Goal: Information Seeking & Learning: Learn about a topic

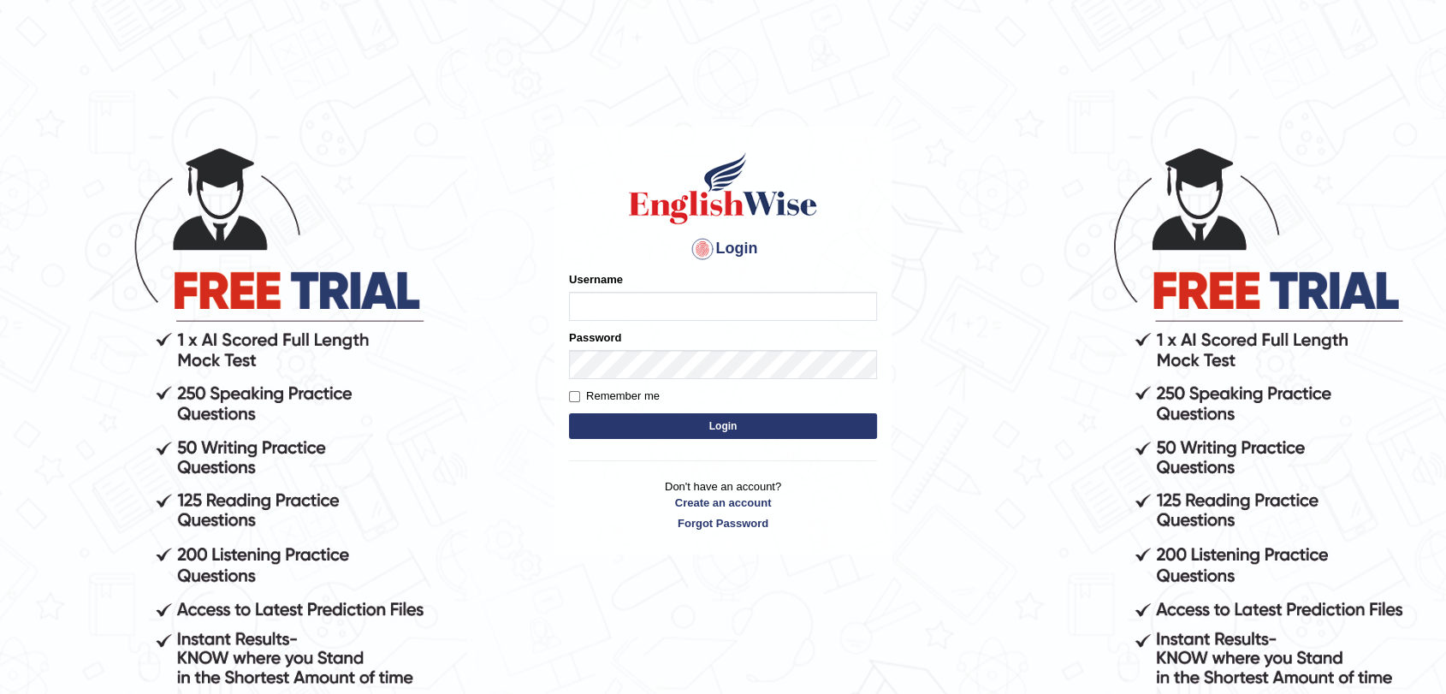
type input "17915832"
click at [654, 420] on button "Login" at bounding box center [723, 426] width 308 height 26
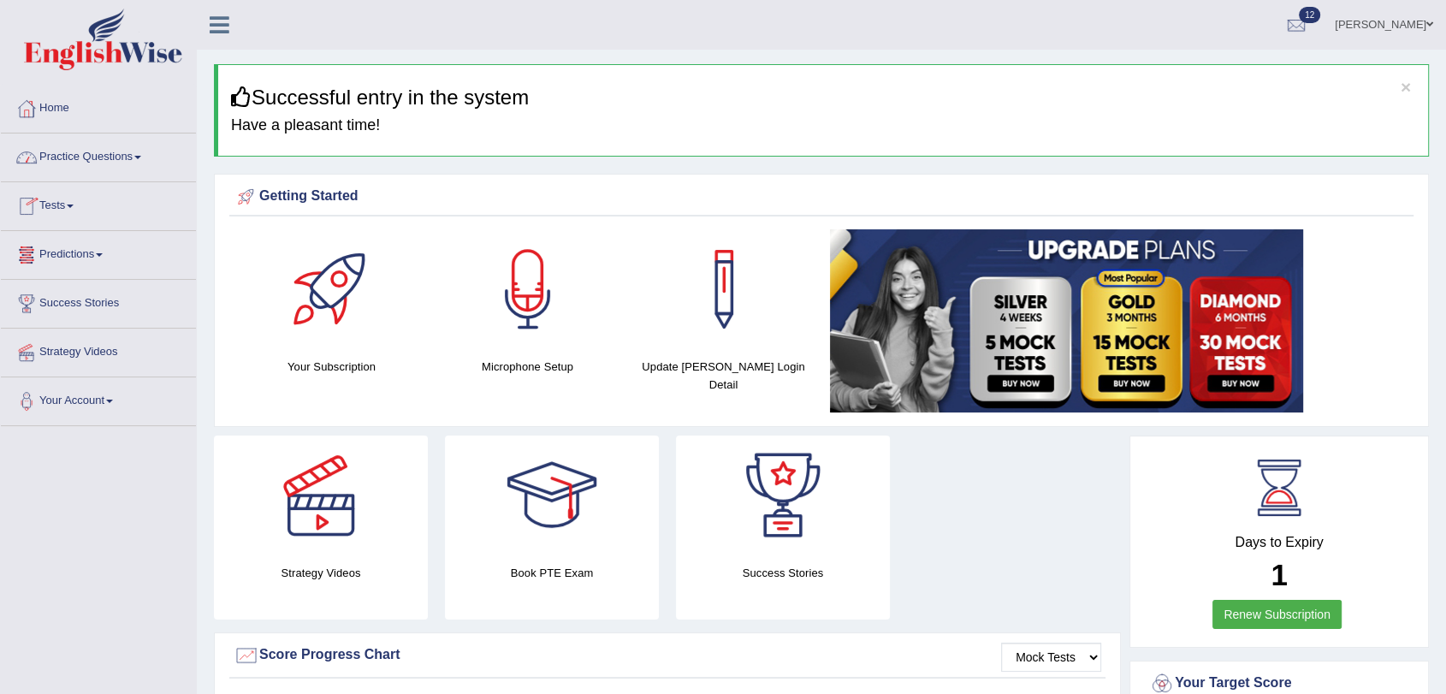
click at [80, 150] on link "Practice Questions" at bounding box center [98, 154] width 195 height 43
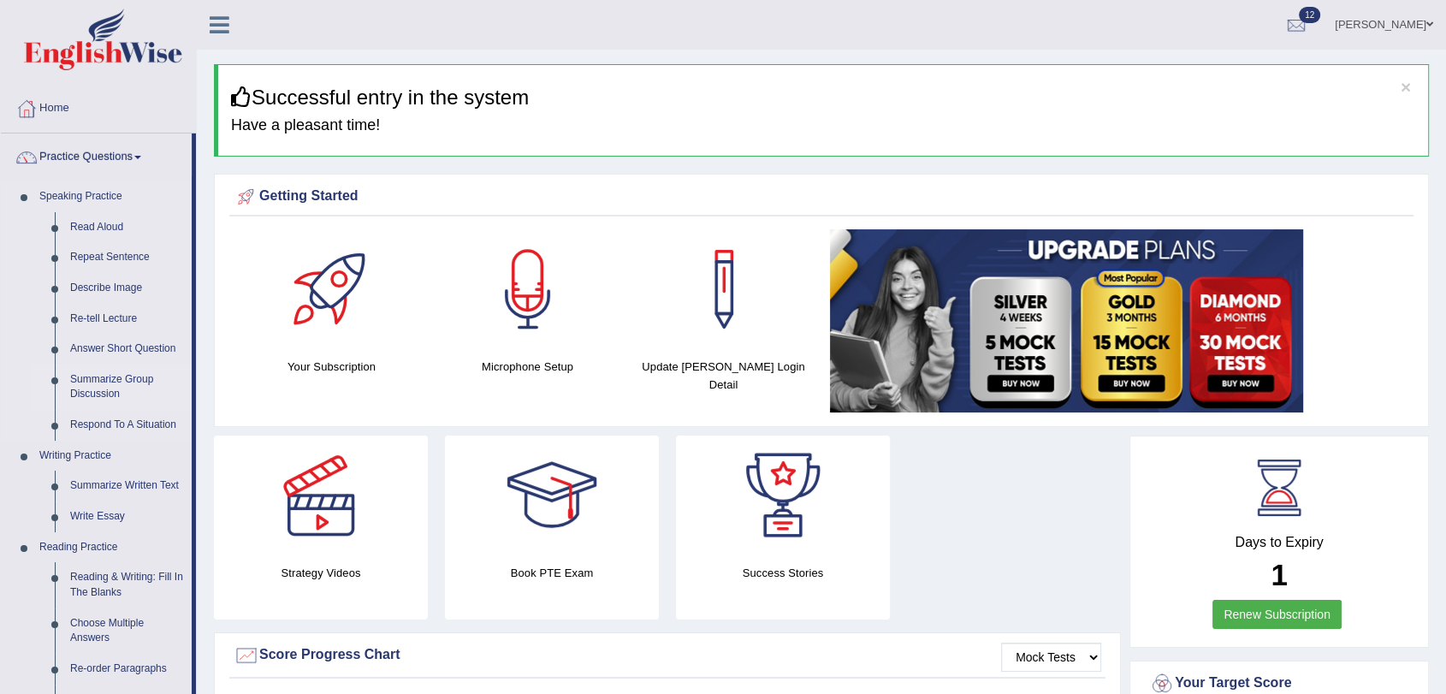
click at [109, 377] on link "Summarize Group Discussion" at bounding box center [126, 386] width 129 height 45
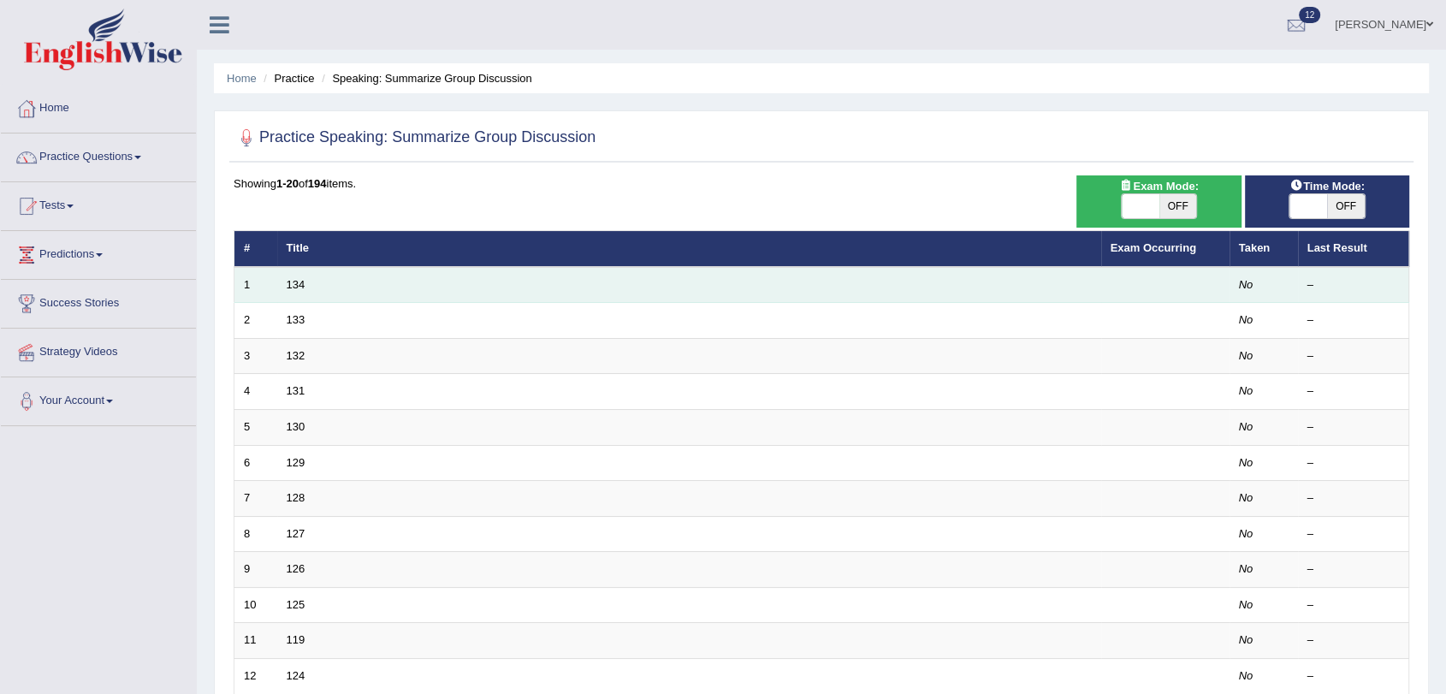
click at [305, 286] on td "134" at bounding box center [689, 285] width 824 height 36
click at [294, 286] on link "134" at bounding box center [296, 284] width 19 height 13
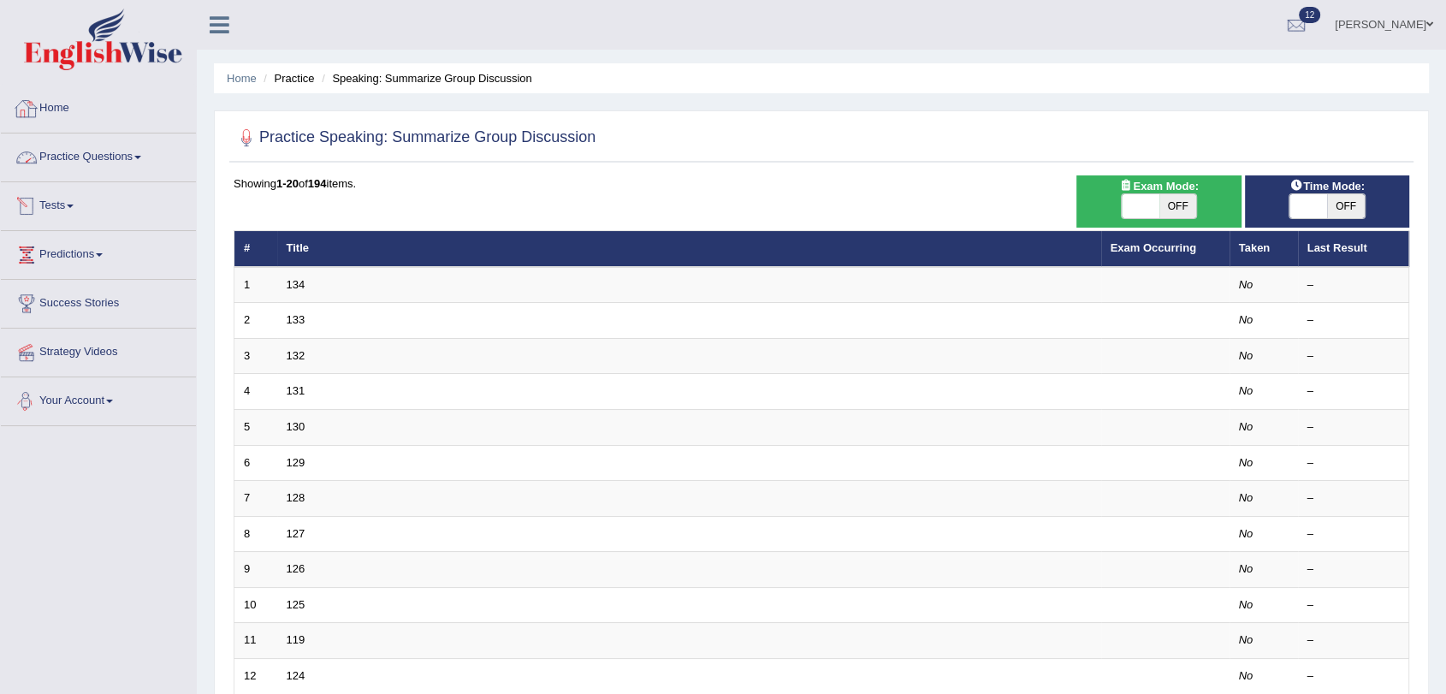
click at [54, 111] on link "Home" at bounding box center [98, 106] width 195 height 43
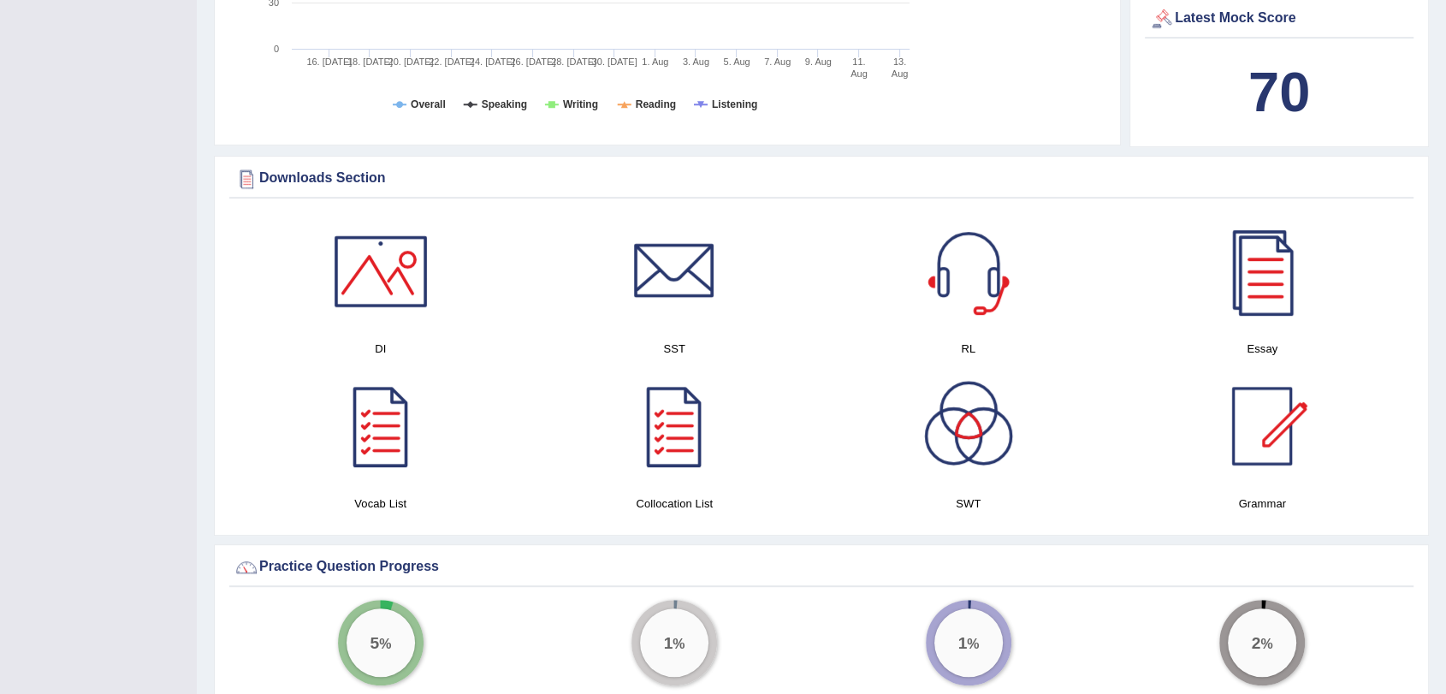
scroll to position [855, 0]
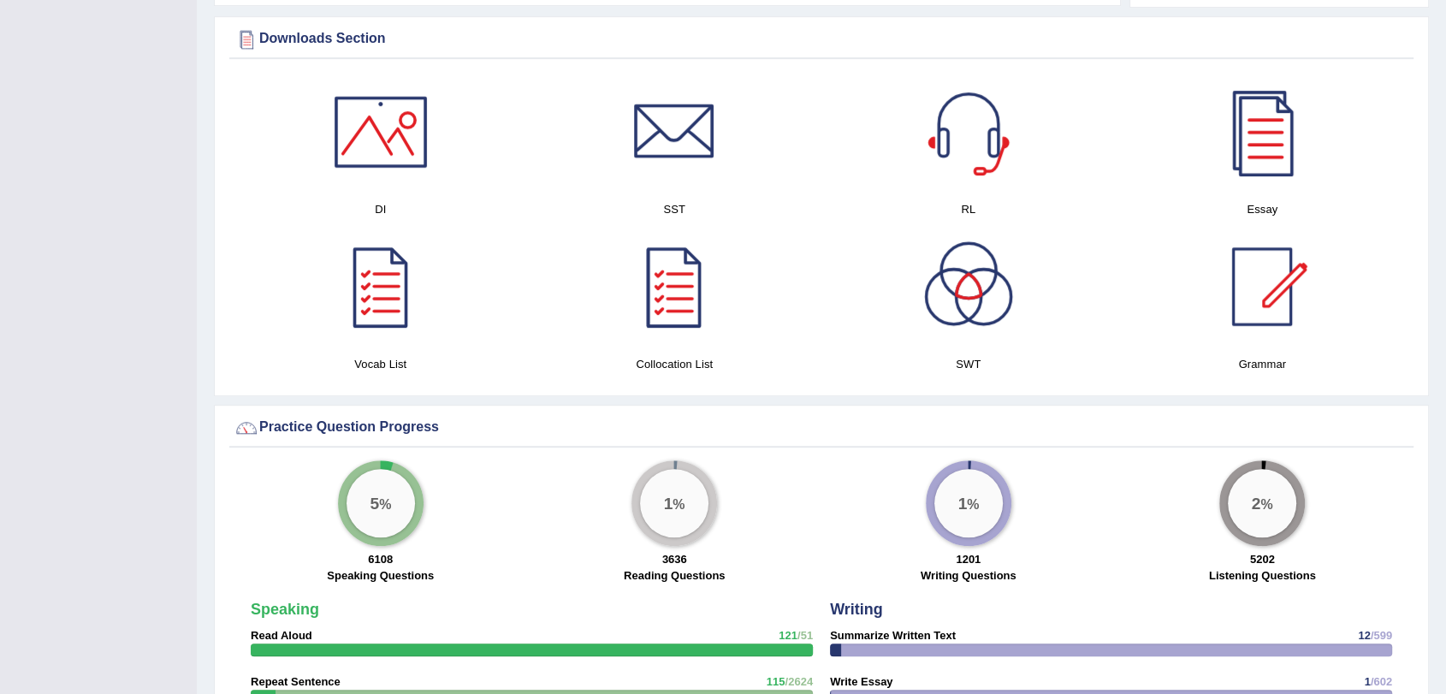
click at [966, 125] on div at bounding box center [968, 132] width 120 height 120
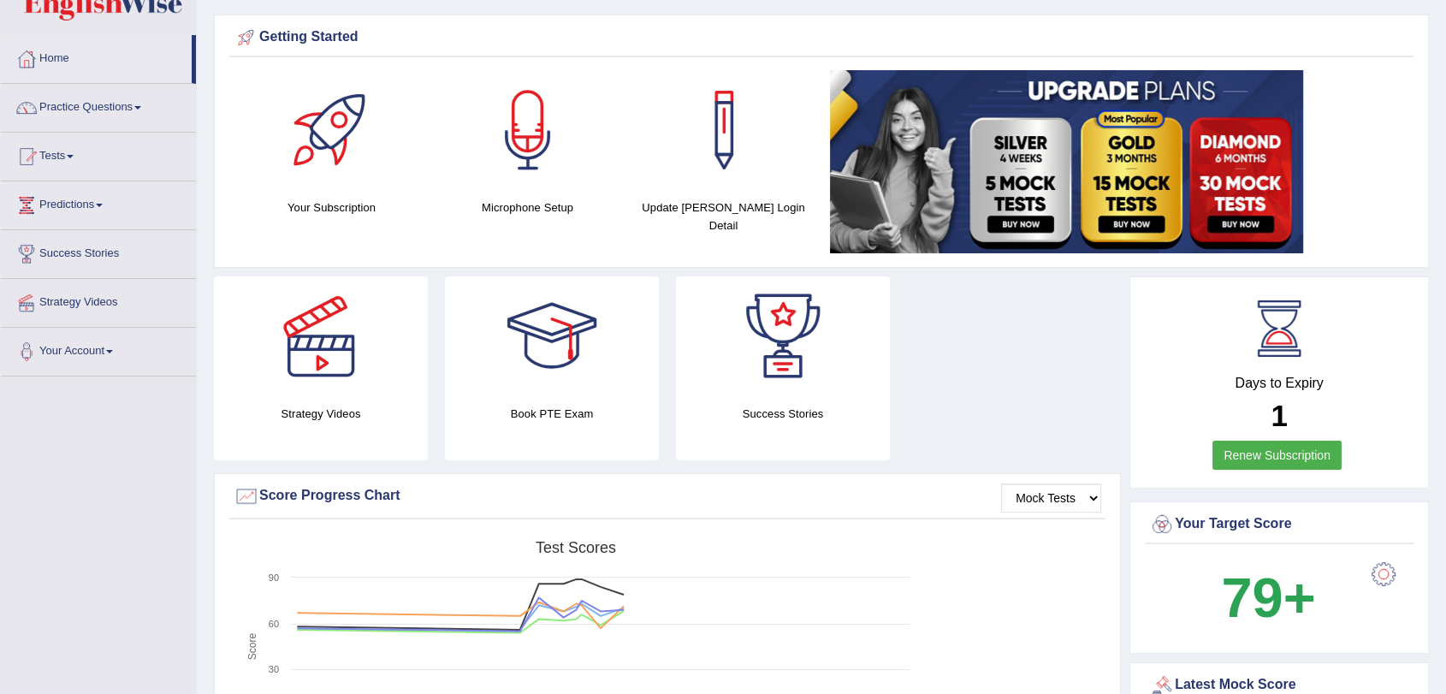
scroll to position [0, 0]
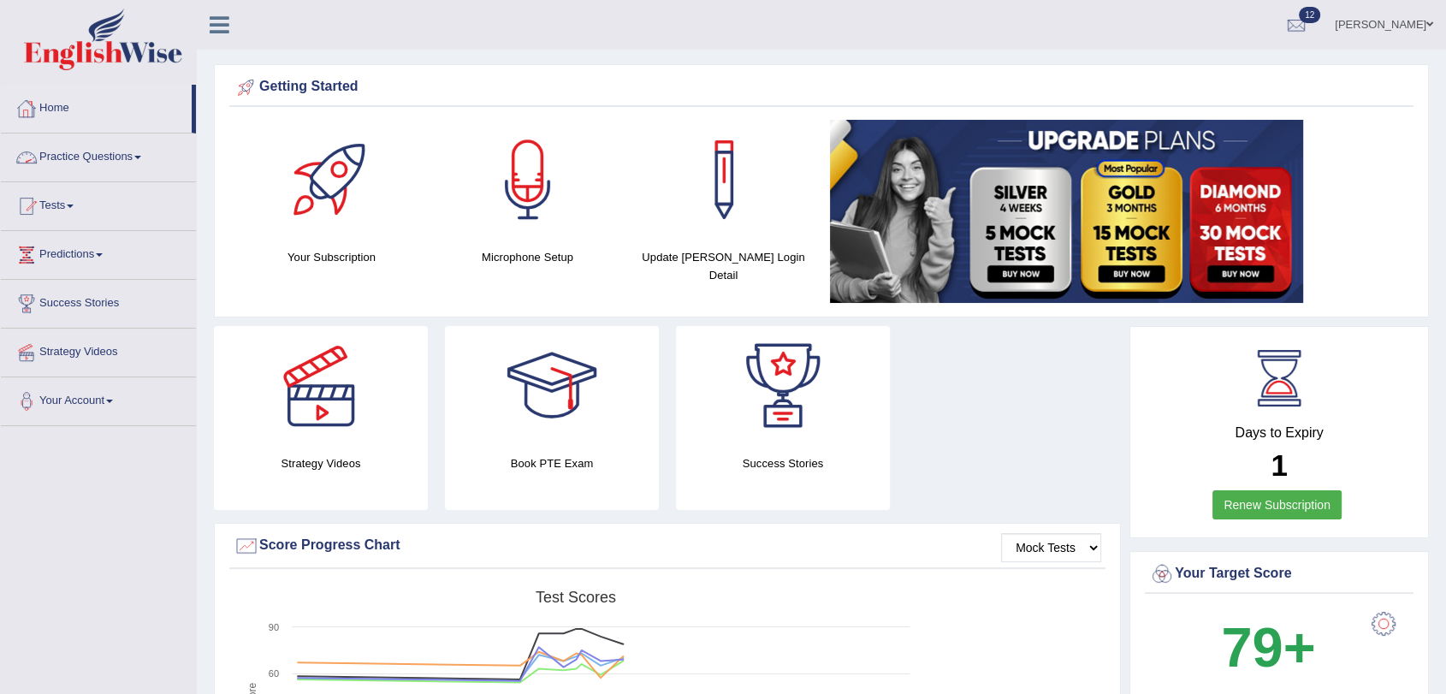
click at [84, 150] on link "Practice Questions" at bounding box center [98, 154] width 195 height 43
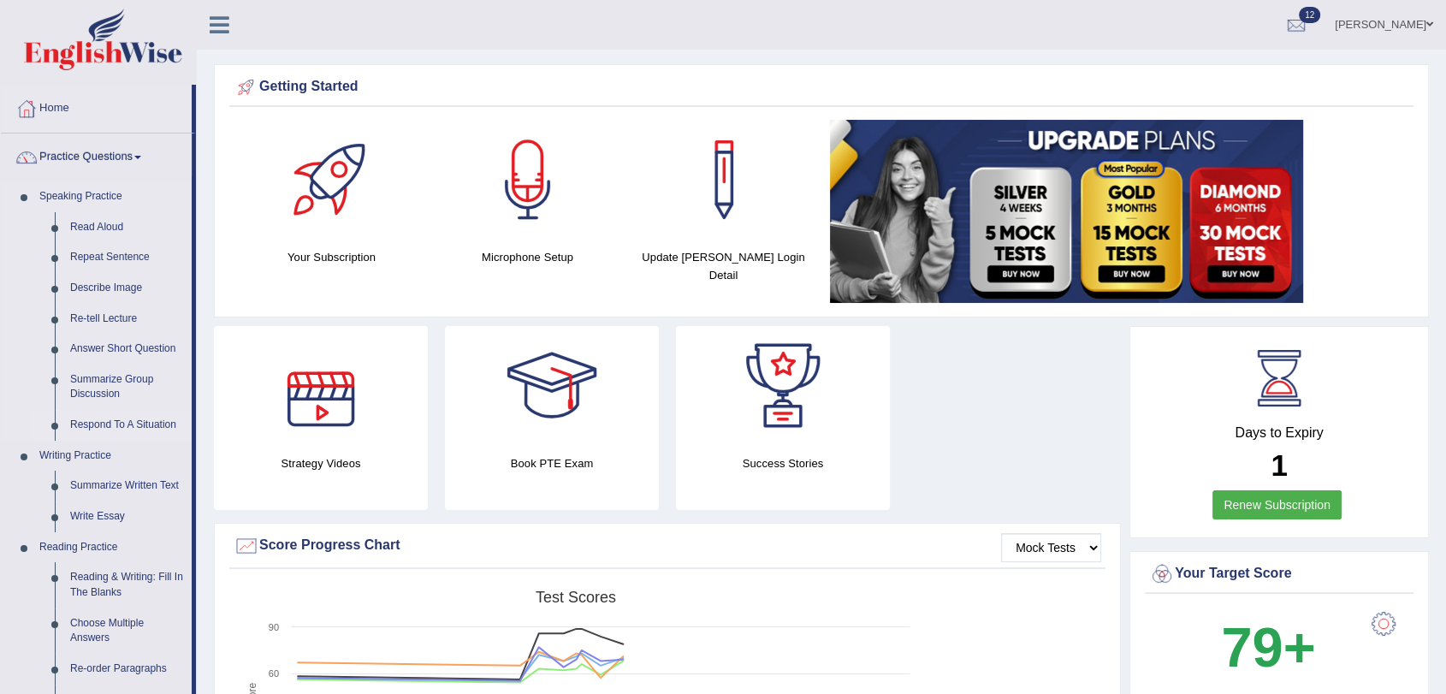
click at [129, 423] on link "Respond To A Situation" at bounding box center [126, 425] width 129 height 31
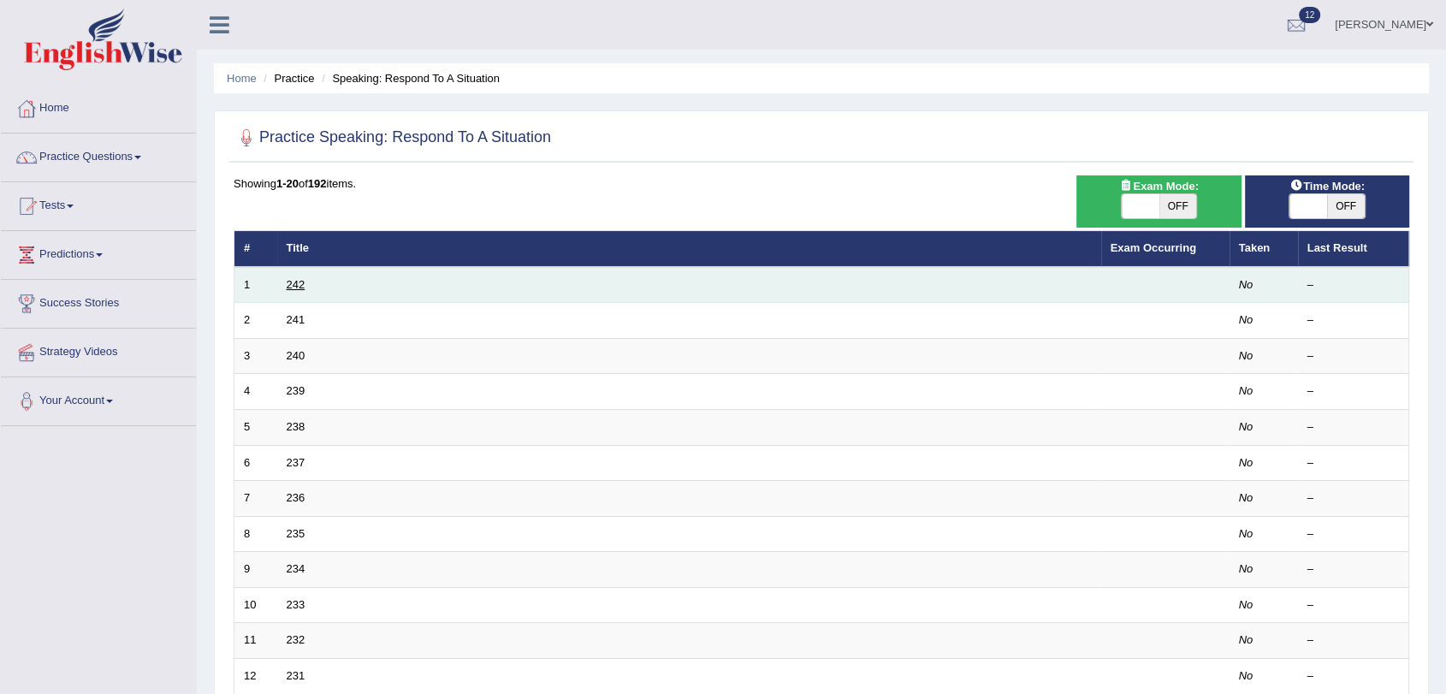
click at [293, 287] on link "242" at bounding box center [296, 284] width 19 height 13
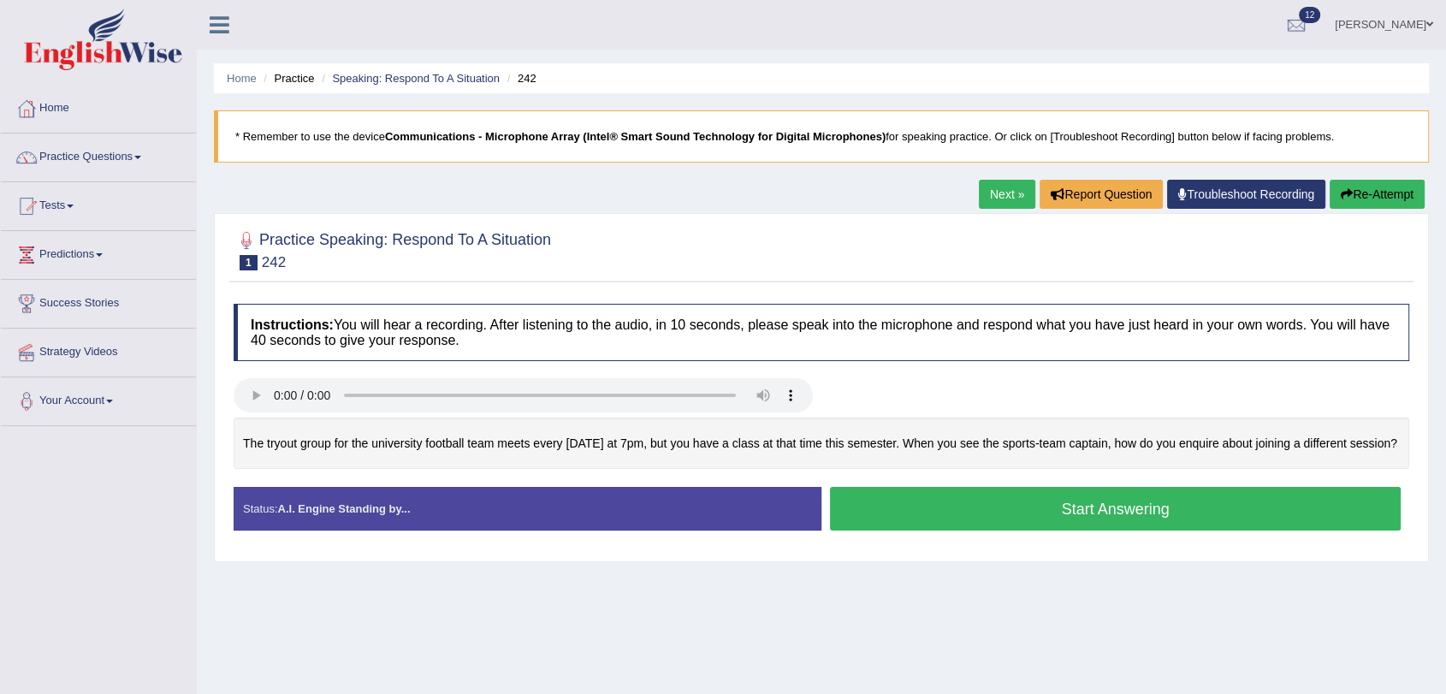
click at [947, 518] on button "Start Answering" at bounding box center [1115, 509] width 571 height 44
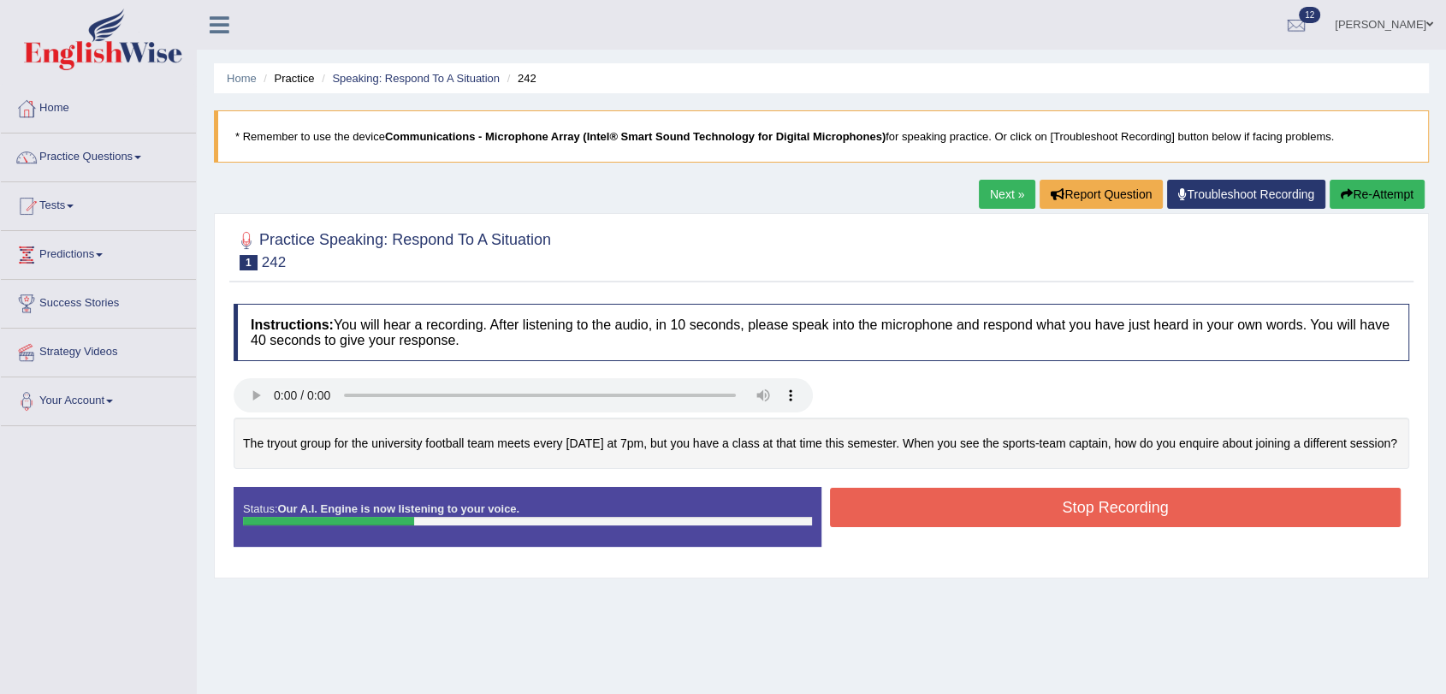
click at [1034, 522] on button "Stop Recording" at bounding box center [1115, 507] width 571 height 39
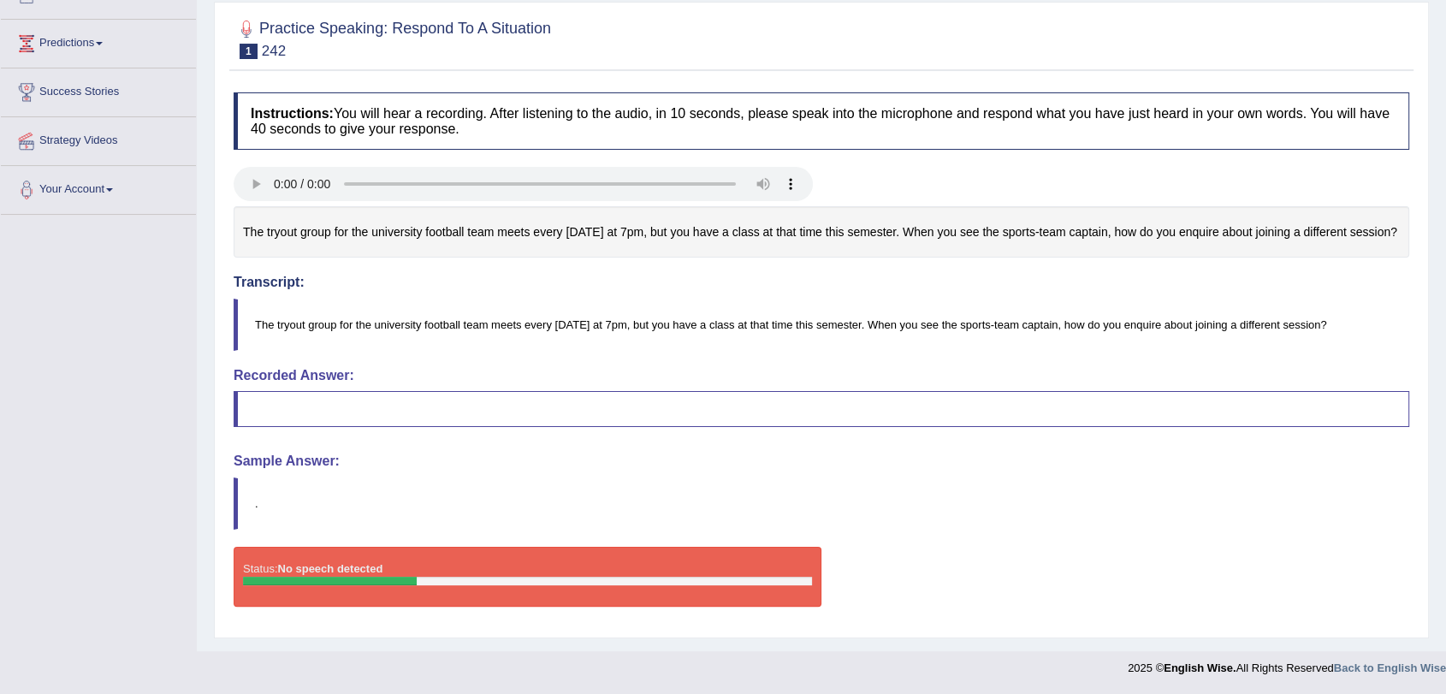
scroll to position [229, 0]
click at [294, 463] on h4 "Sample Answer:" at bounding box center [821, 460] width 1175 height 15
click at [301, 460] on h4 "Sample Answer:" at bounding box center [821, 460] width 1175 height 15
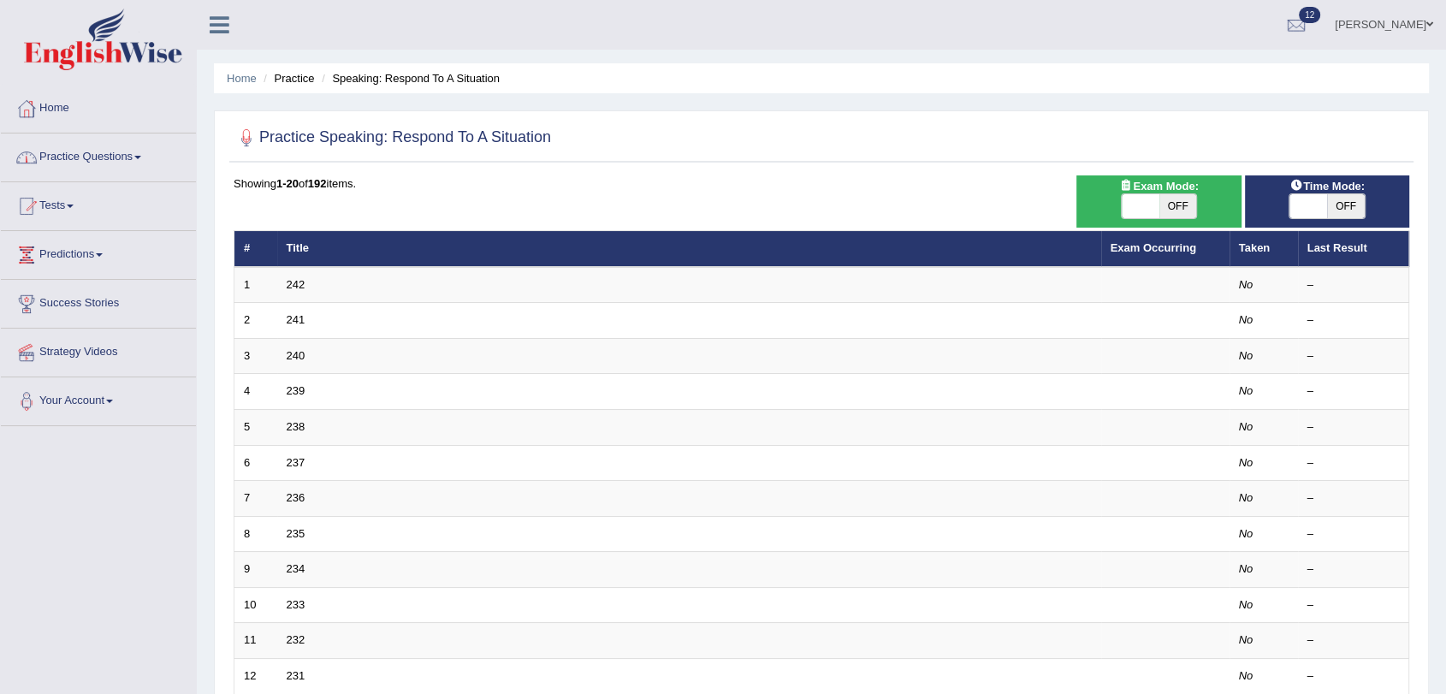
click at [66, 106] on link "Home" at bounding box center [98, 106] width 195 height 43
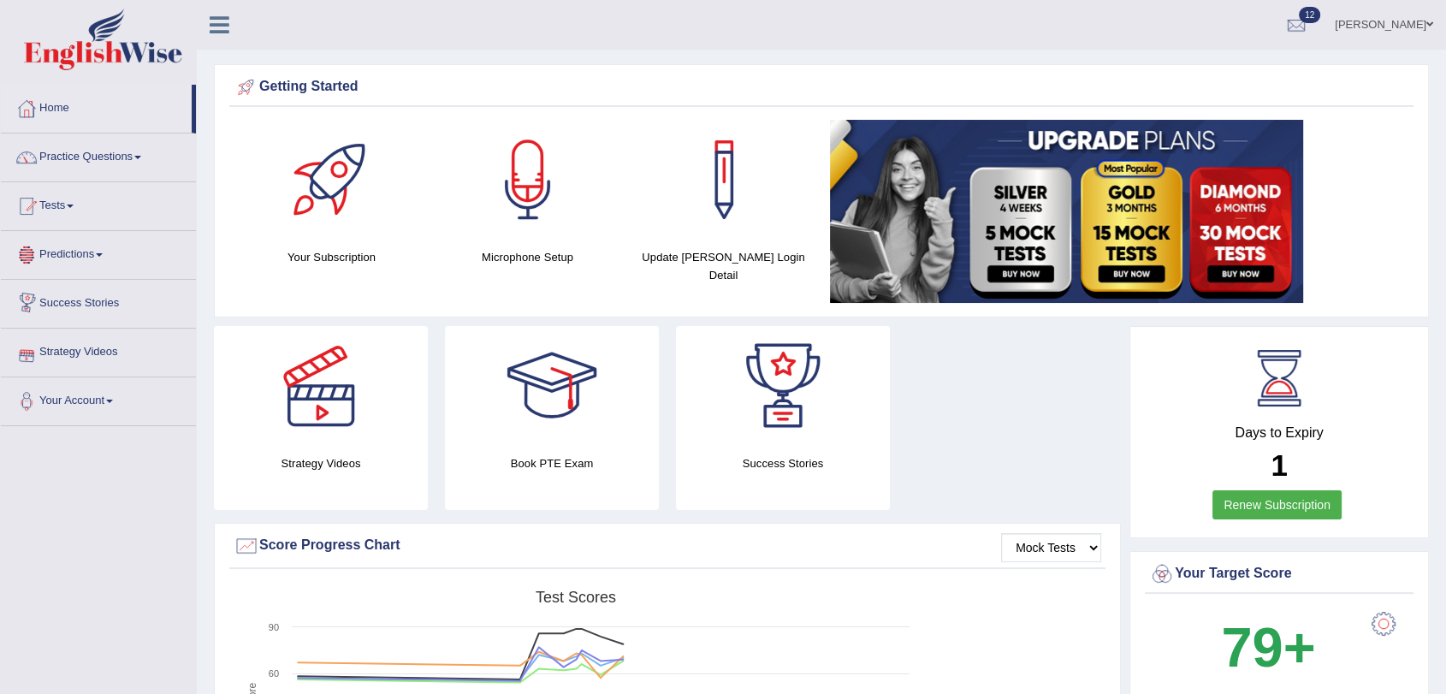
click at [100, 245] on link "Predictions" at bounding box center [98, 252] width 195 height 43
click at [85, 290] on link "Latest Predictions" at bounding box center [112, 294] width 160 height 31
click at [81, 149] on link "Practice Questions" at bounding box center [98, 154] width 195 height 43
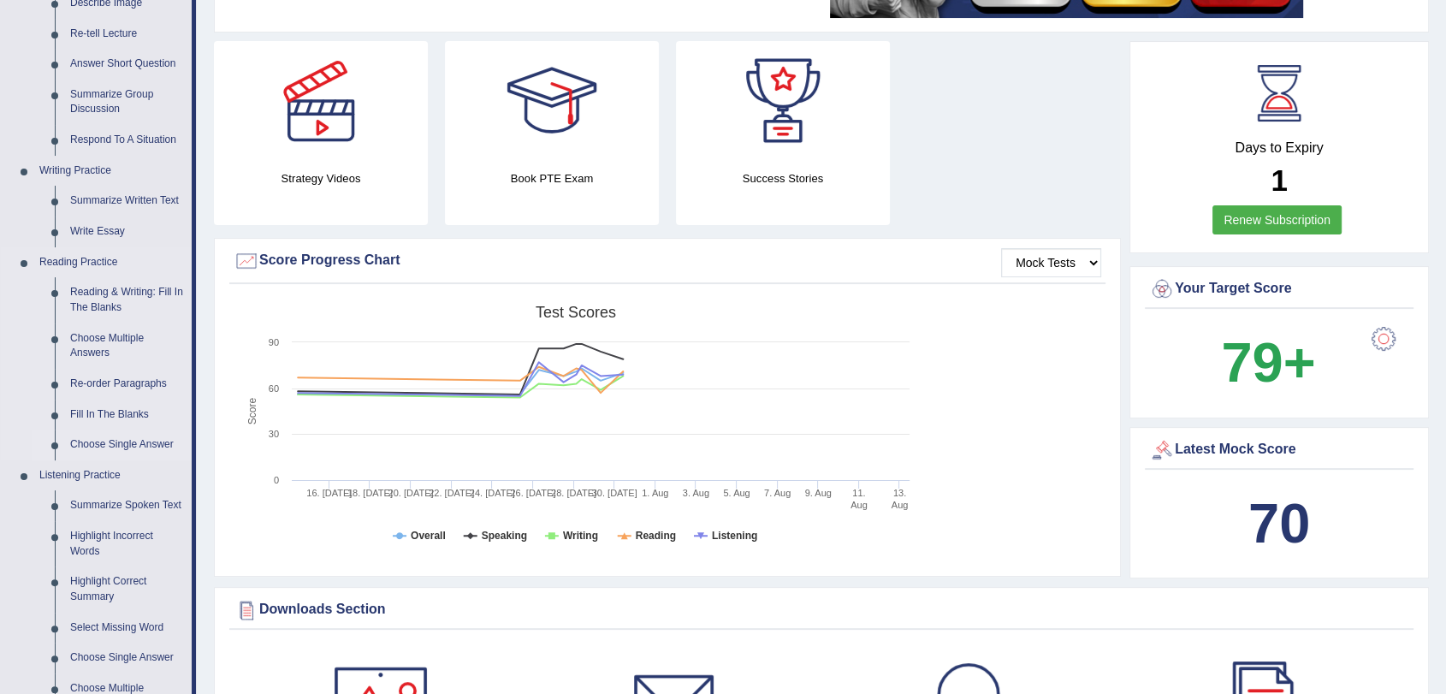
scroll to position [475, 0]
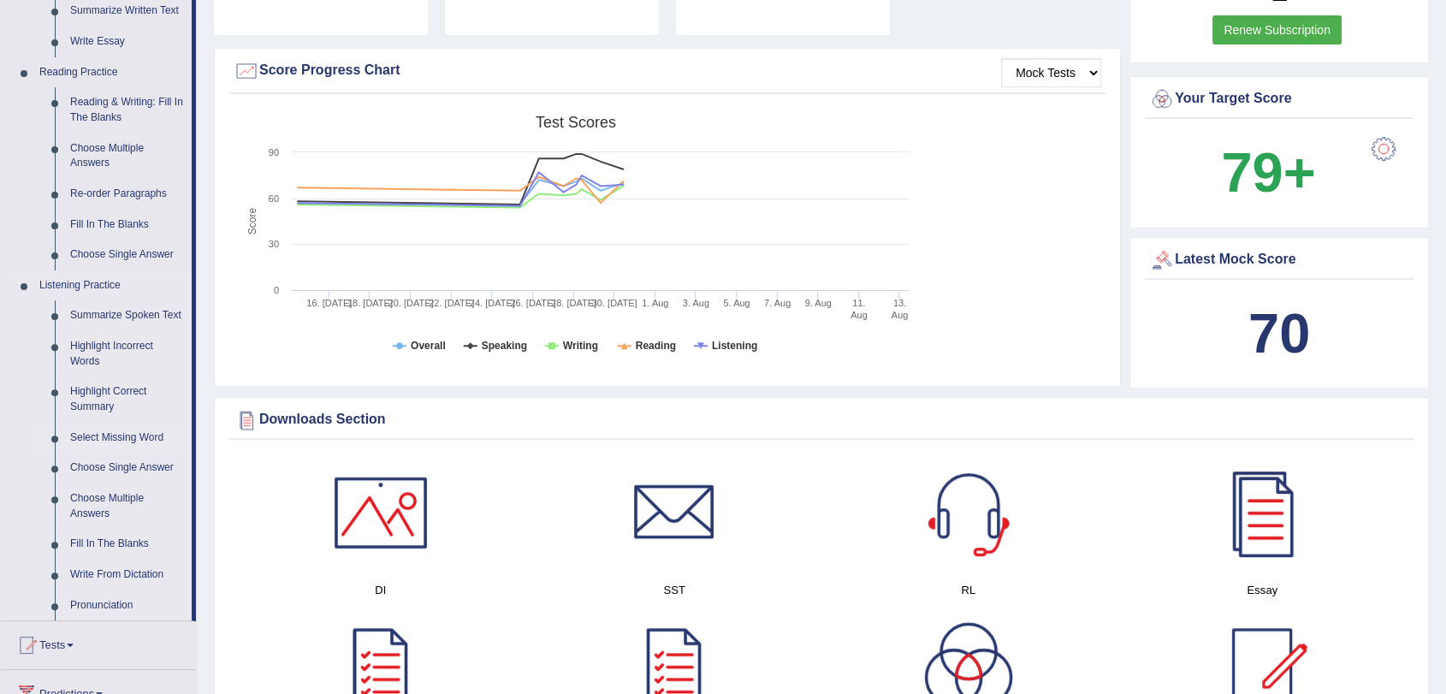
click at [116, 435] on link "Select Missing Word" at bounding box center [126, 438] width 129 height 31
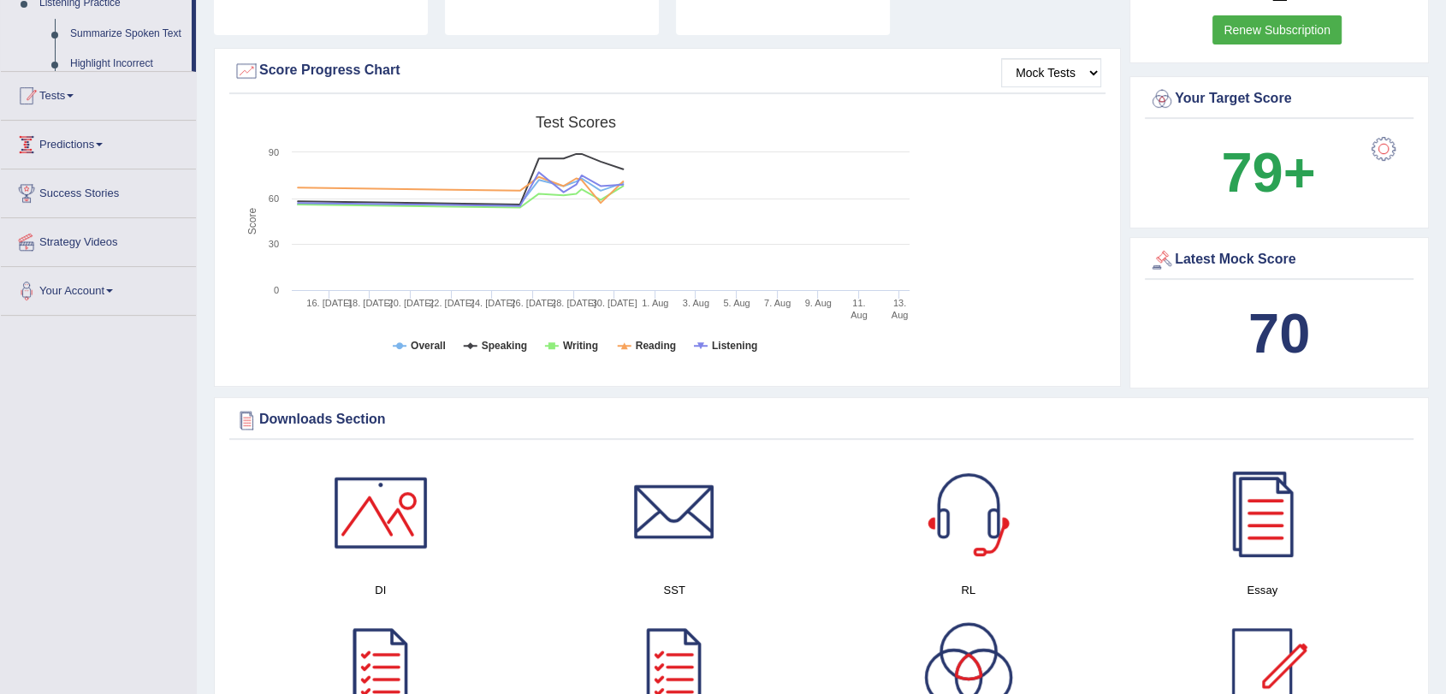
scroll to position [226, 0]
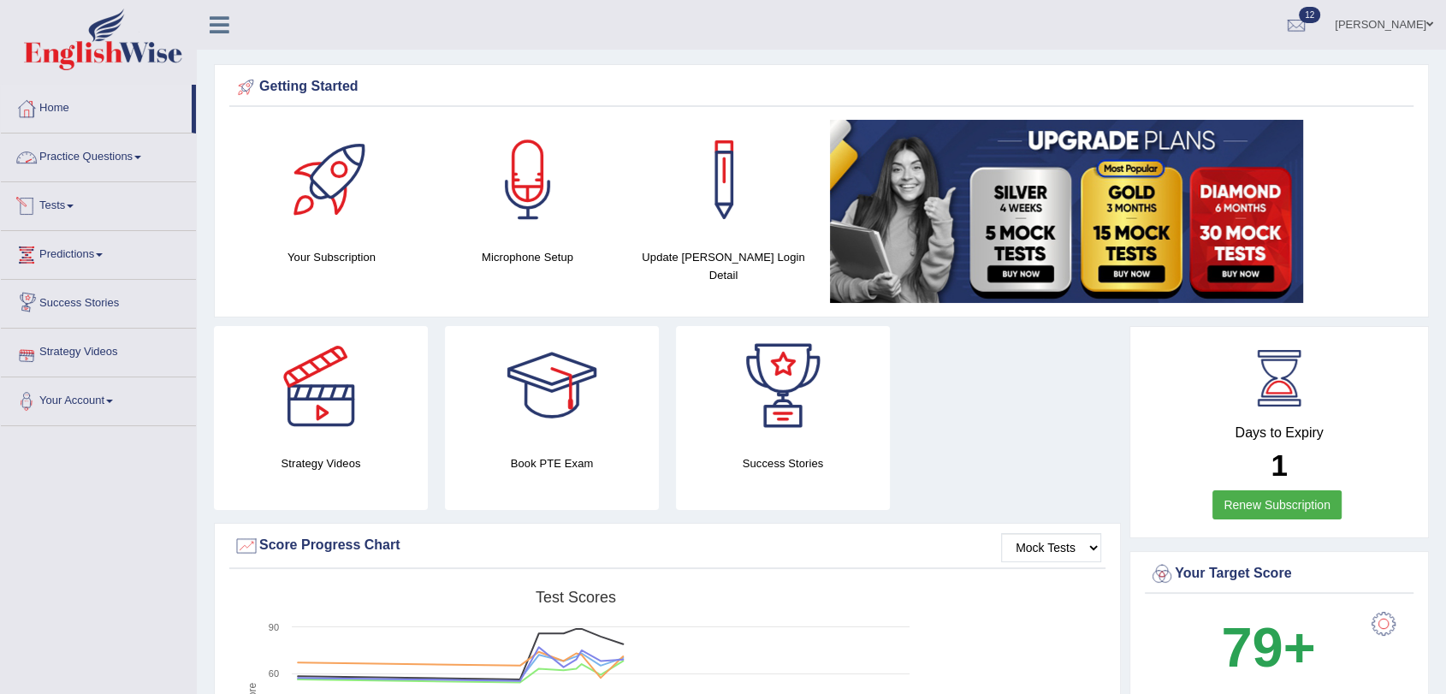
click at [116, 148] on link "Practice Questions" at bounding box center [98, 154] width 195 height 43
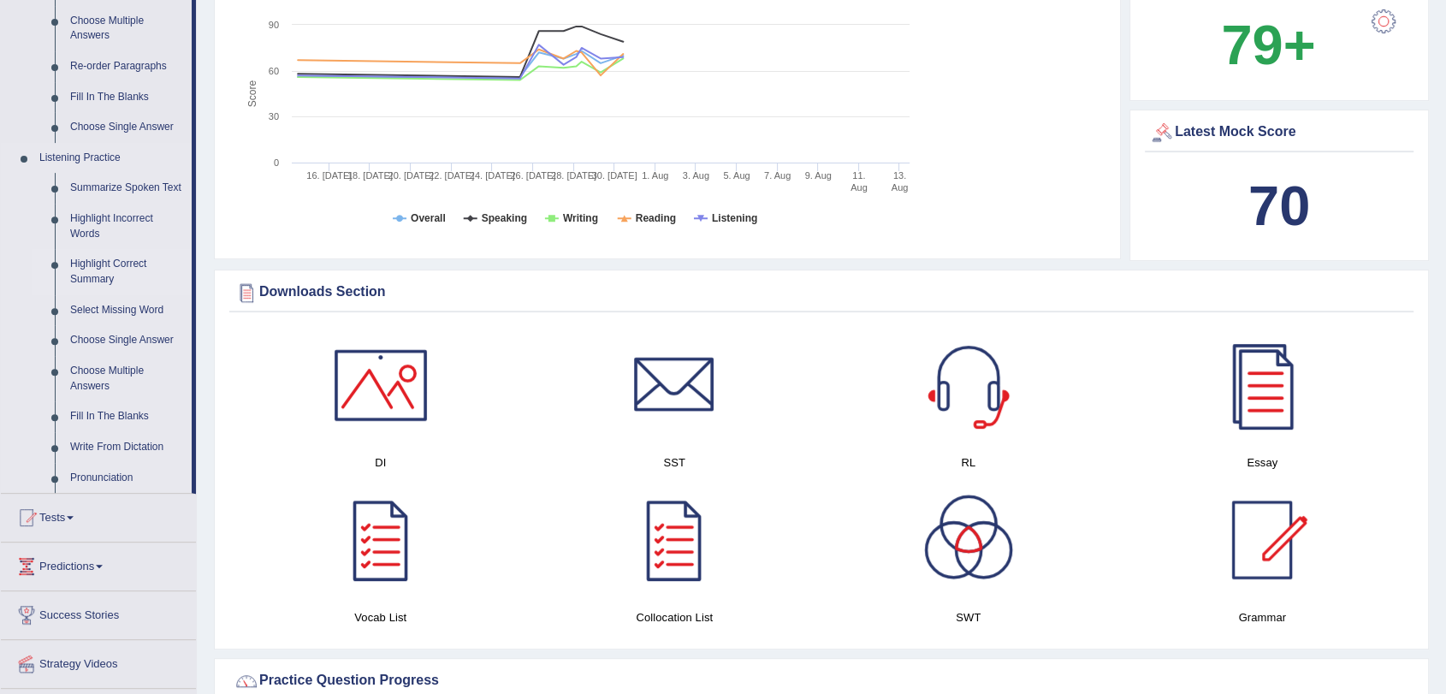
scroll to position [570, 0]
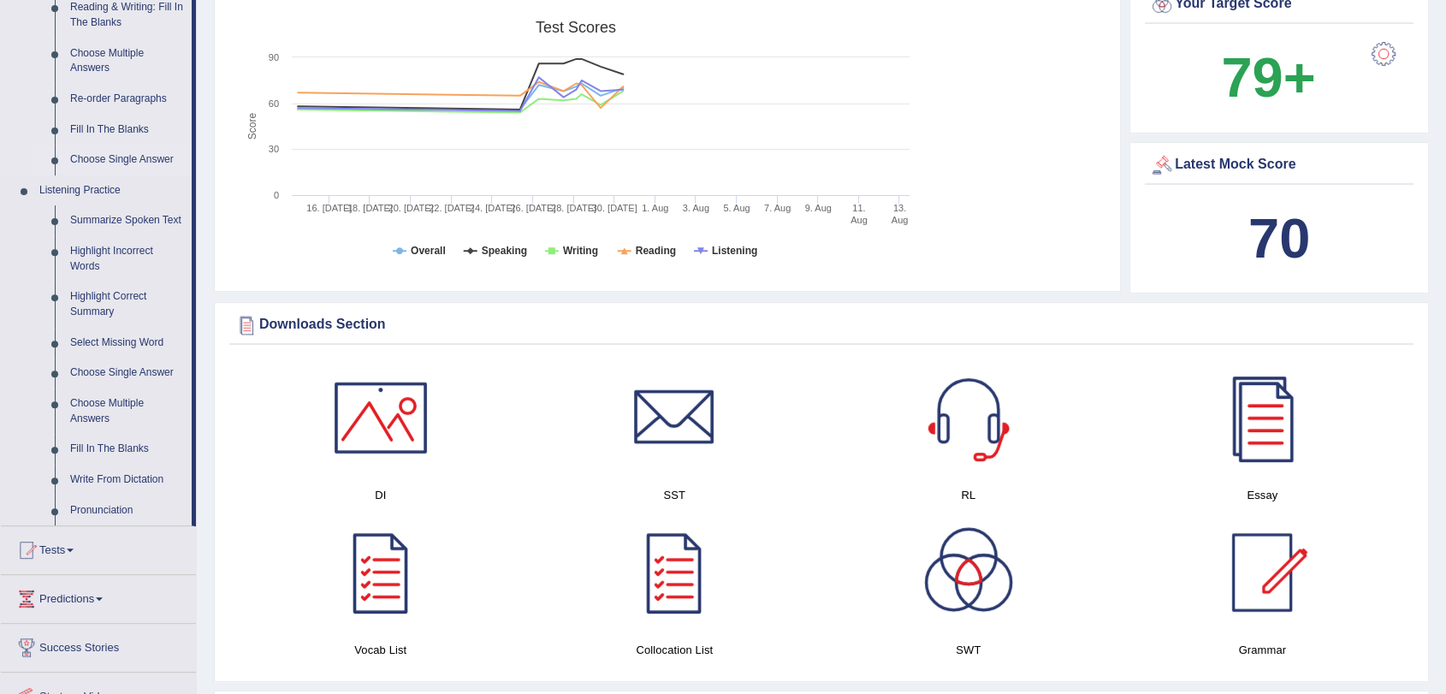
click at [103, 156] on link "Choose Single Answer" at bounding box center [126, 160] width 129 height 31
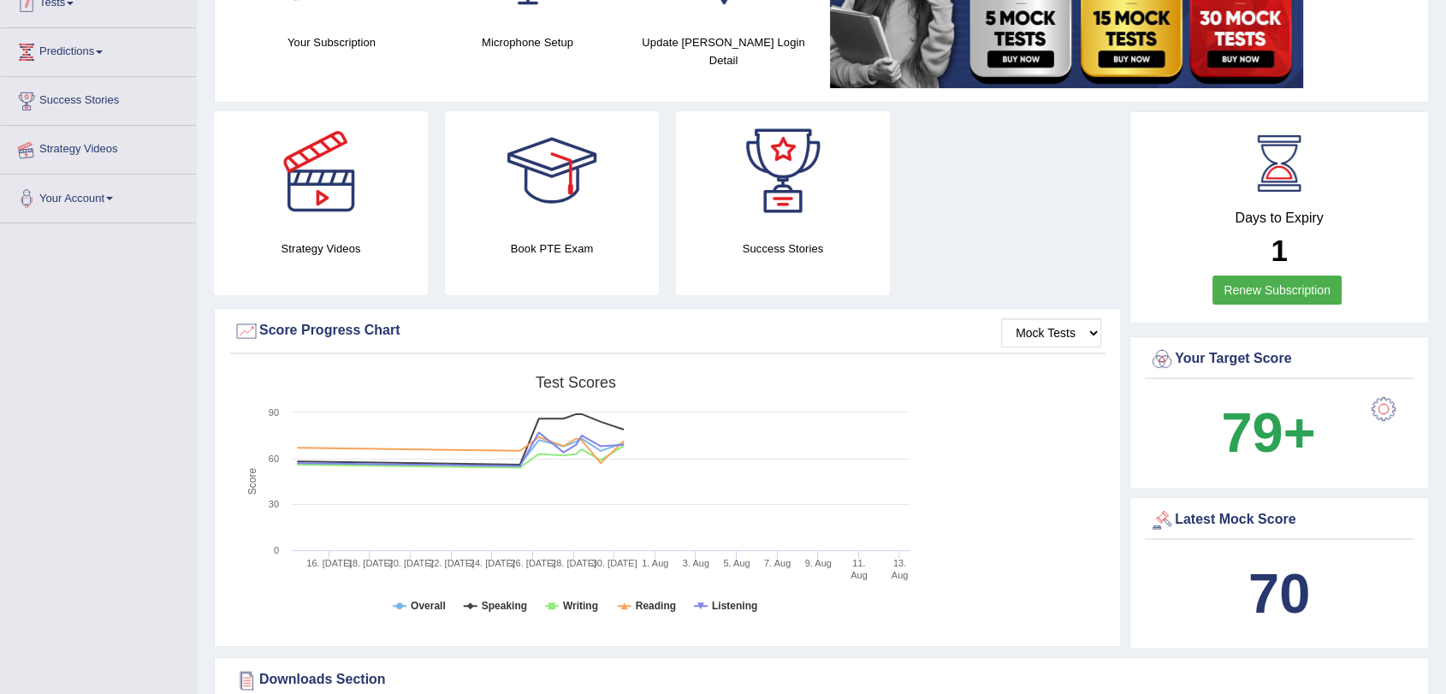
scroll to position [319, 0]
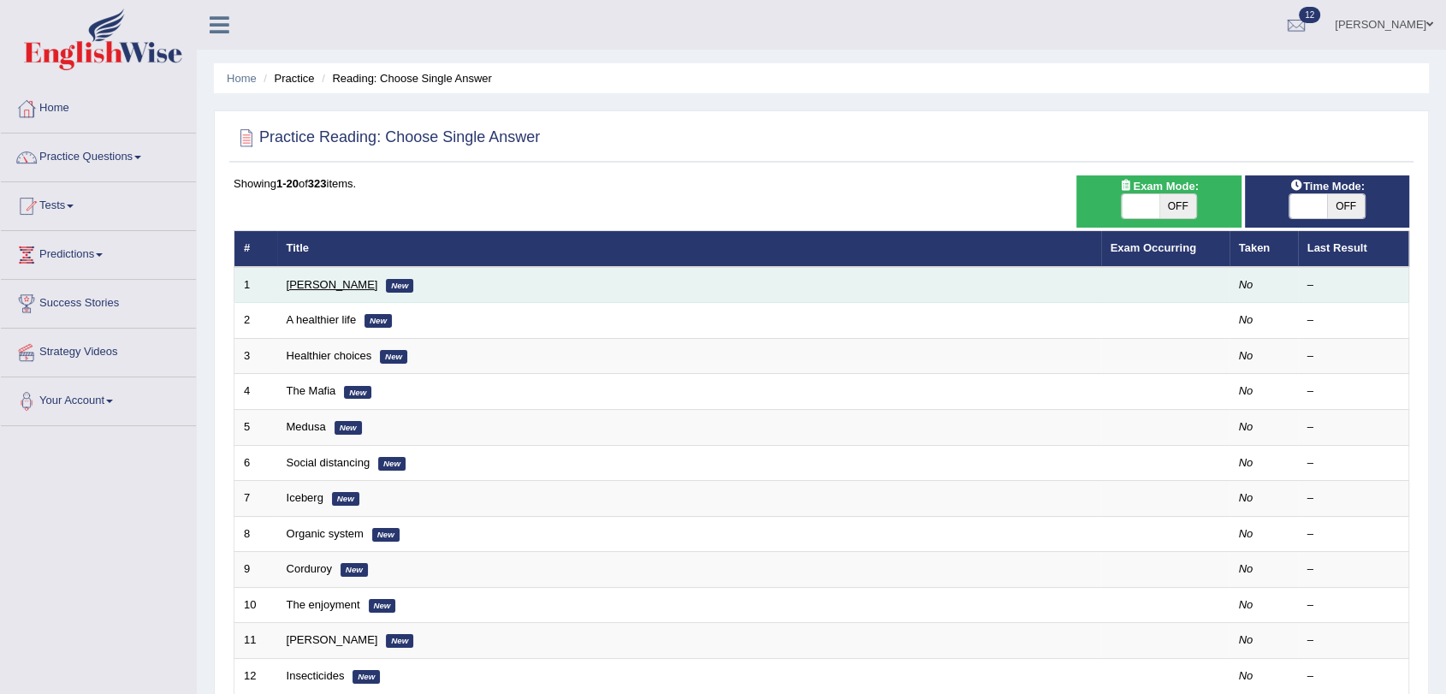
click at [305, 278] on link "[PERSON_NAME]" at bounding box center [333, 284] width 92 height 13
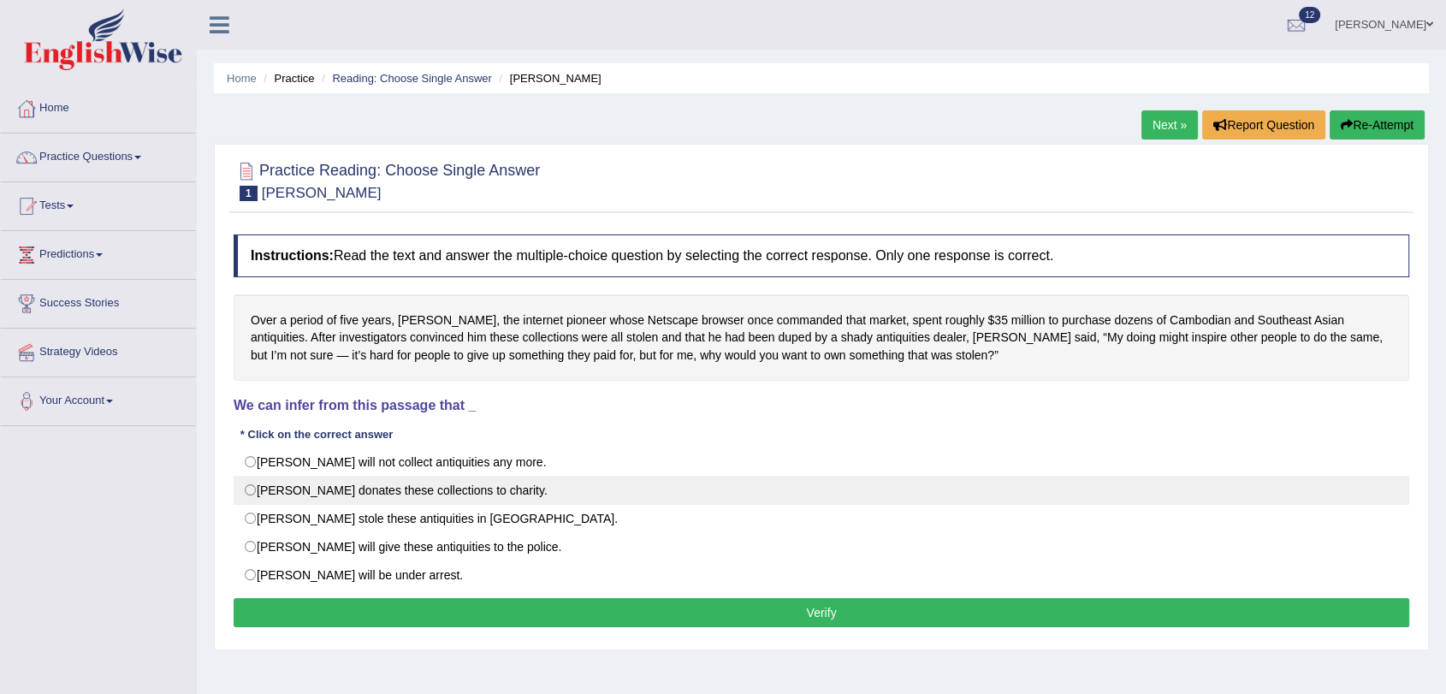
click at [249, 488] on label "[PERSON_NAME] donates these collections to charity." at bounding box center [821, 490] width 1175 height 29
radio input "true"
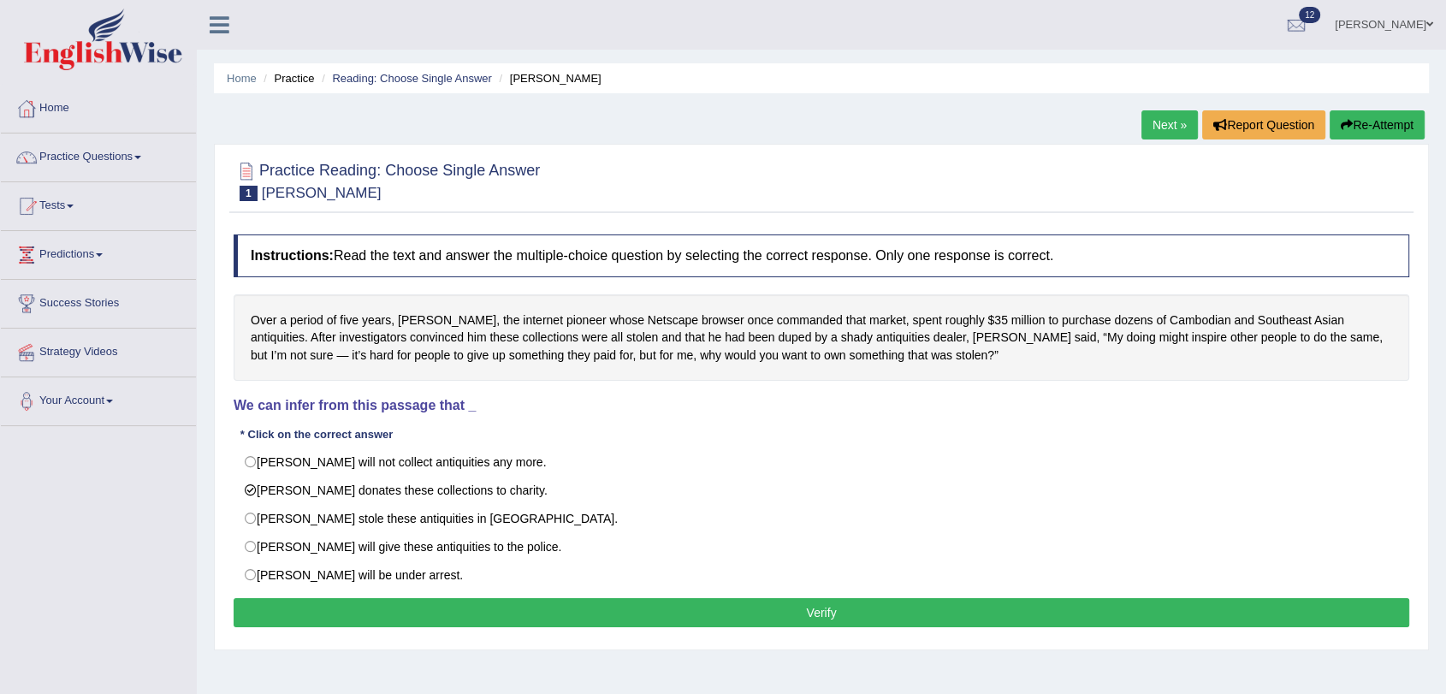
click at [807, 611] on button "Verify" at bounding box center [821, 612] width 1175 height 29
